Goal: Information Seeking & Learning: Learn about a topic

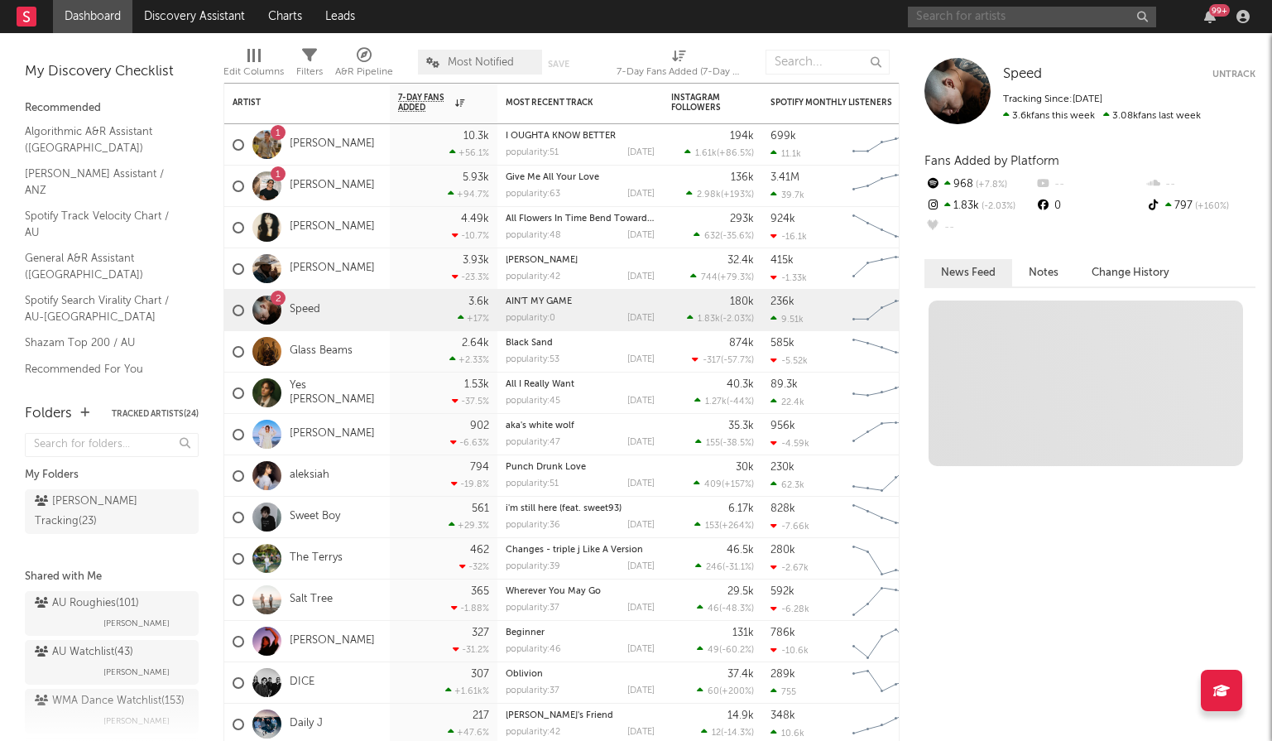
click at [1032, 19] on input "text" at bounding box center [1032, 17] width 248 height 21
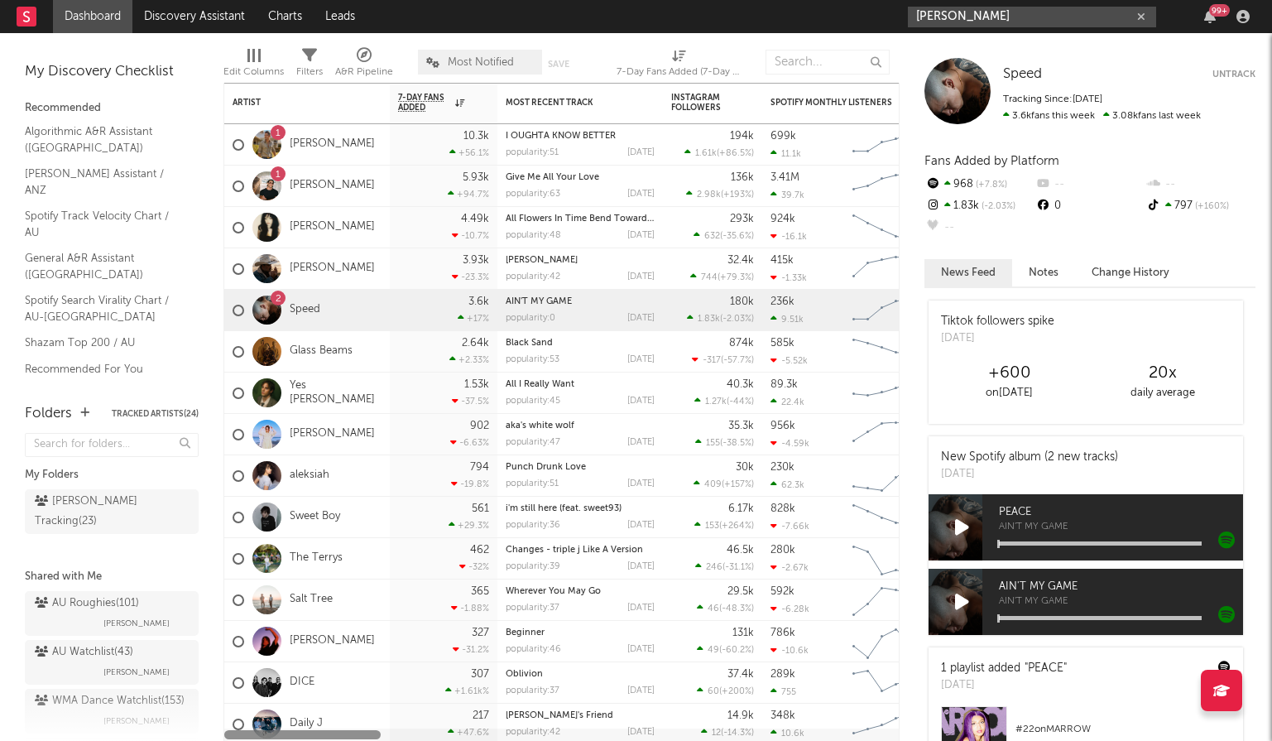
type input "[PERSON_NAME]"
click at [989, 17] on input "[PERSON_NAME]" at bounding box center [1032, 17] width 248 height 21
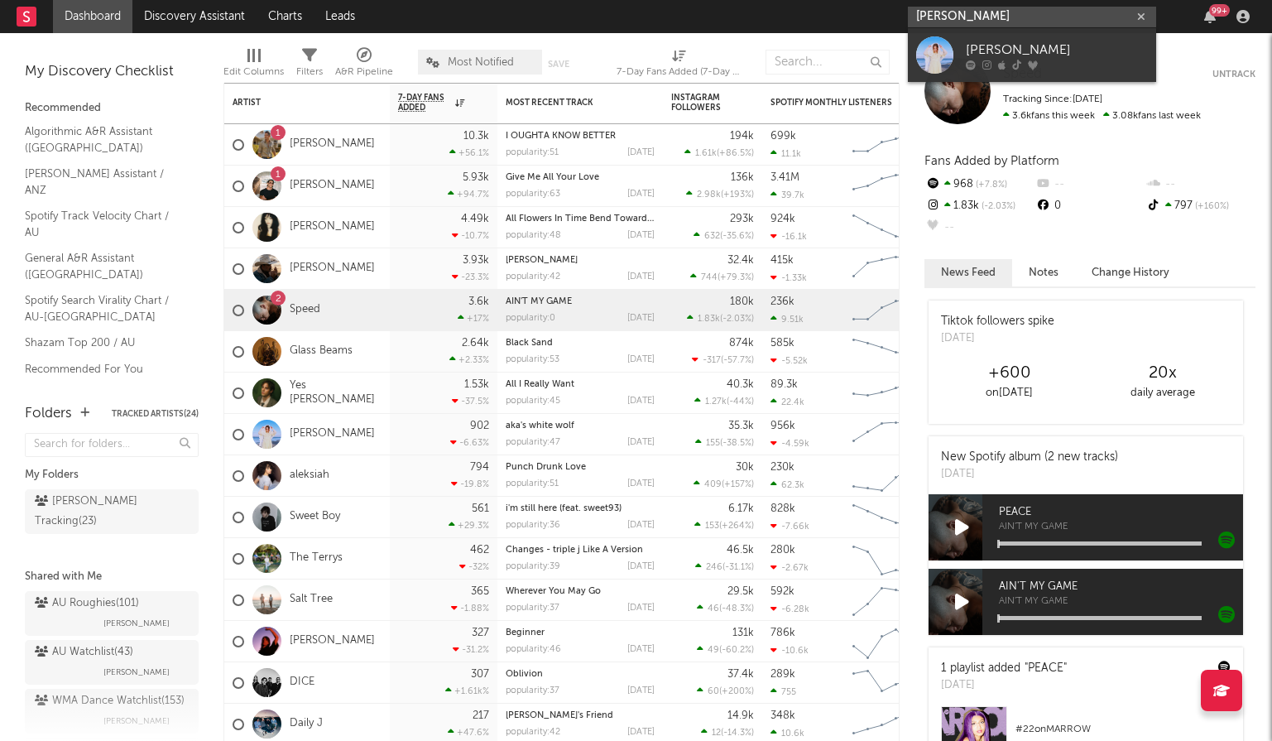
click at [989, 17] on input "[PERSON_NAME]" at bounding box center [1032, 17] width 248 height 21
click at [1085, 49] on div "[PERSON_NAME]" at bounding box center [1057, 50] width 182 height 20
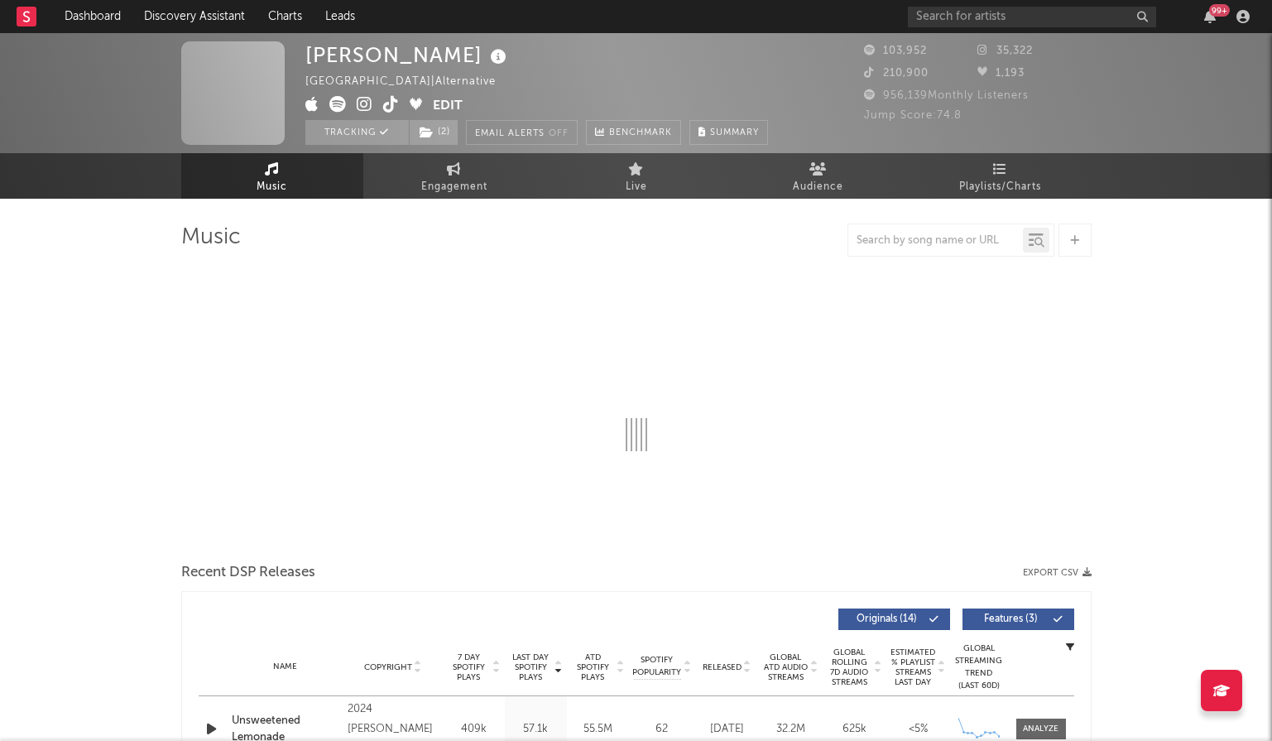
select select "6m"
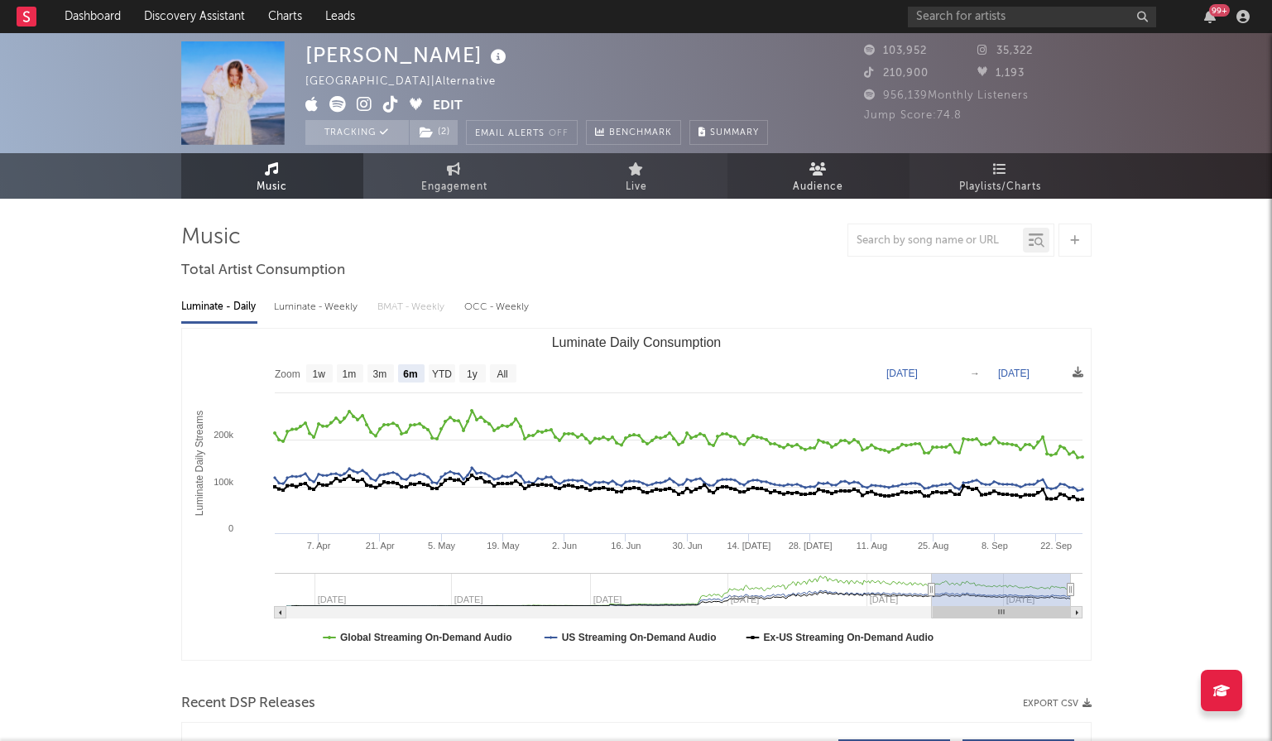
click at [828, 186] on span "Audience" at bounding box center [818, 187] width 50 height 20
